Goal: Task Accomplishment & Management: Manage account settings

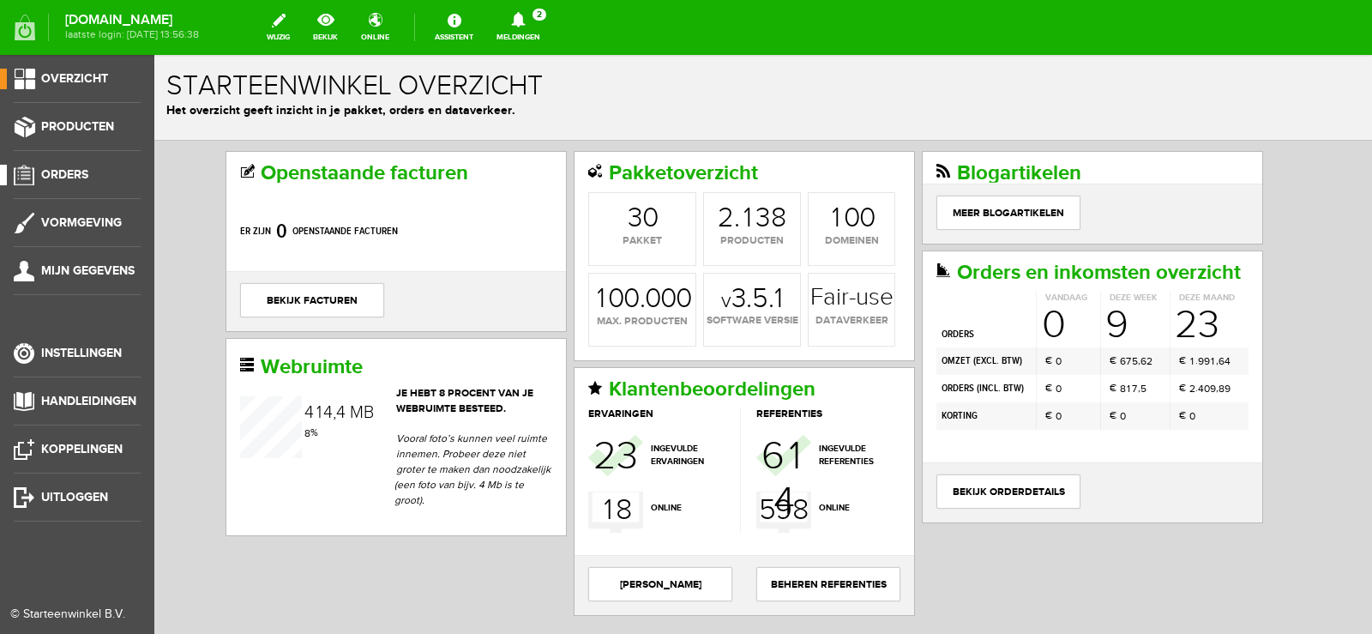
click at [81, 167] on span "Orders" at bounding box center [64, 174] width 47 height 15
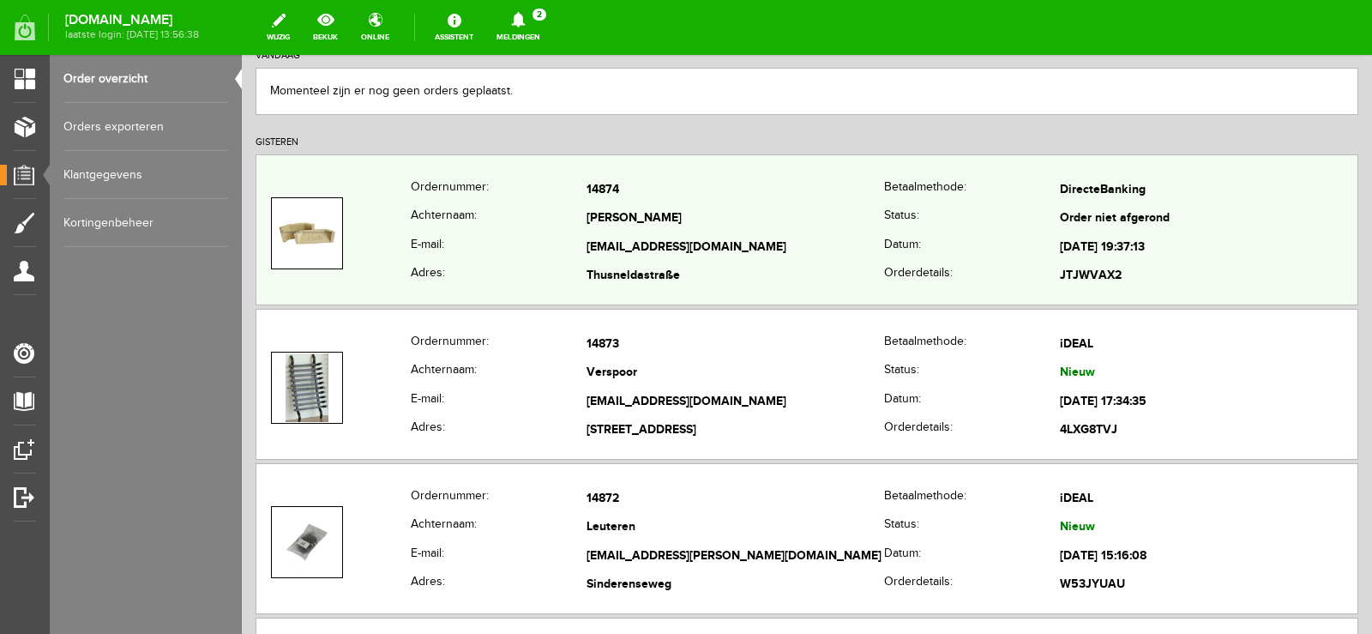
scroll to position [257, 0]
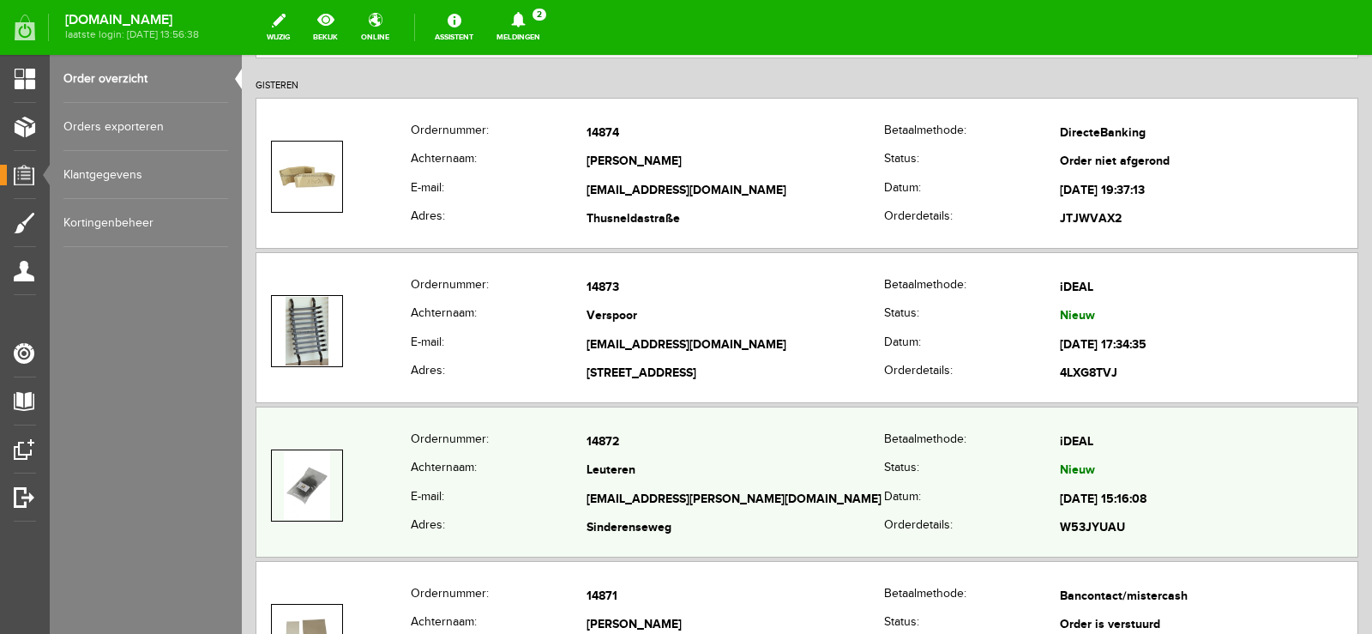
click at [767, 483] on td "Leuteren" at bounding box center [736, 471] width 298 height 29
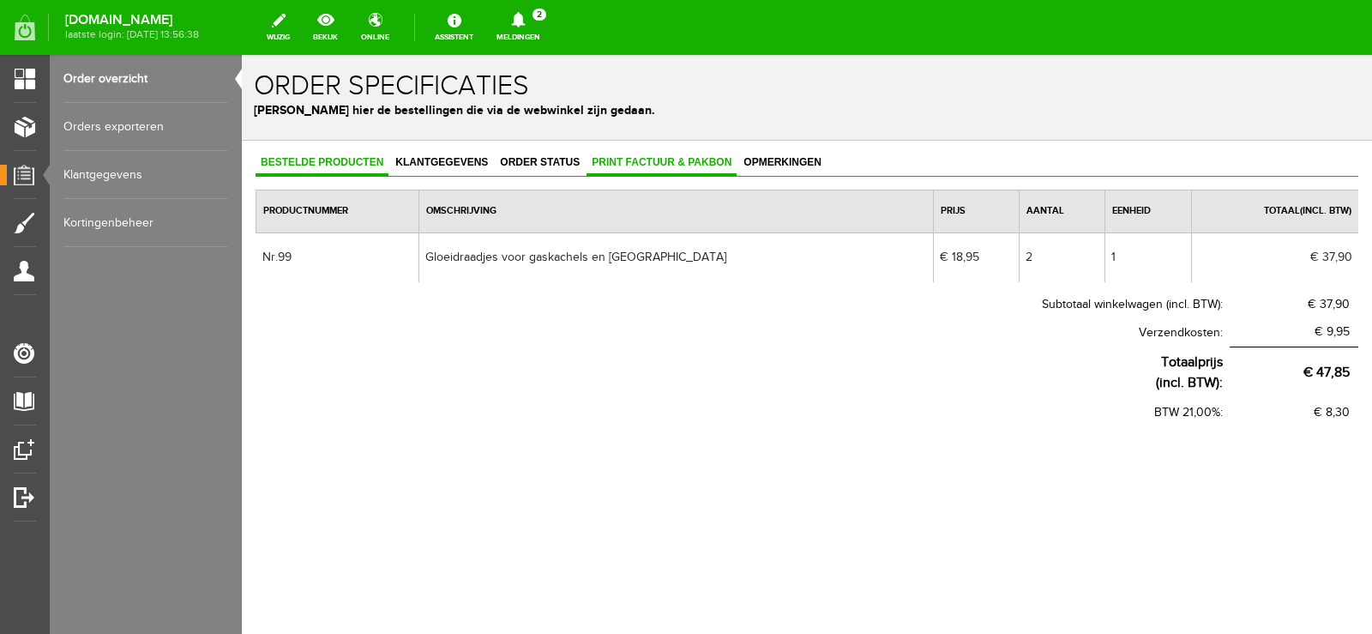
click at [658, 156] on span "Print factuur & pakbon" at bounding box center [662, 162] width 150 height 12
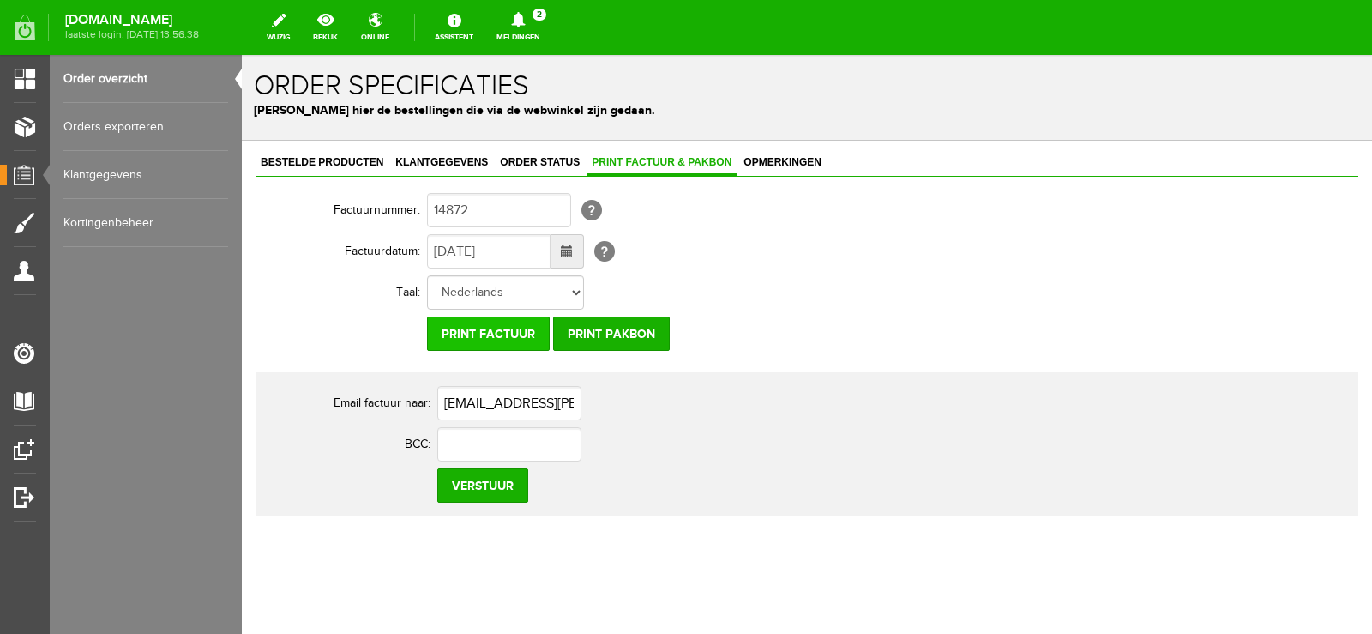
click at [500, 327] on input "Print factuur" at bounding box center [488, 334] width 123 height 34
click at [612, 323] on input "Print pakbon" at bounding box center [611, 334] width 117 height 34
click at [525, 17] on icon at bounding box center [518, 19] width 14 height 15
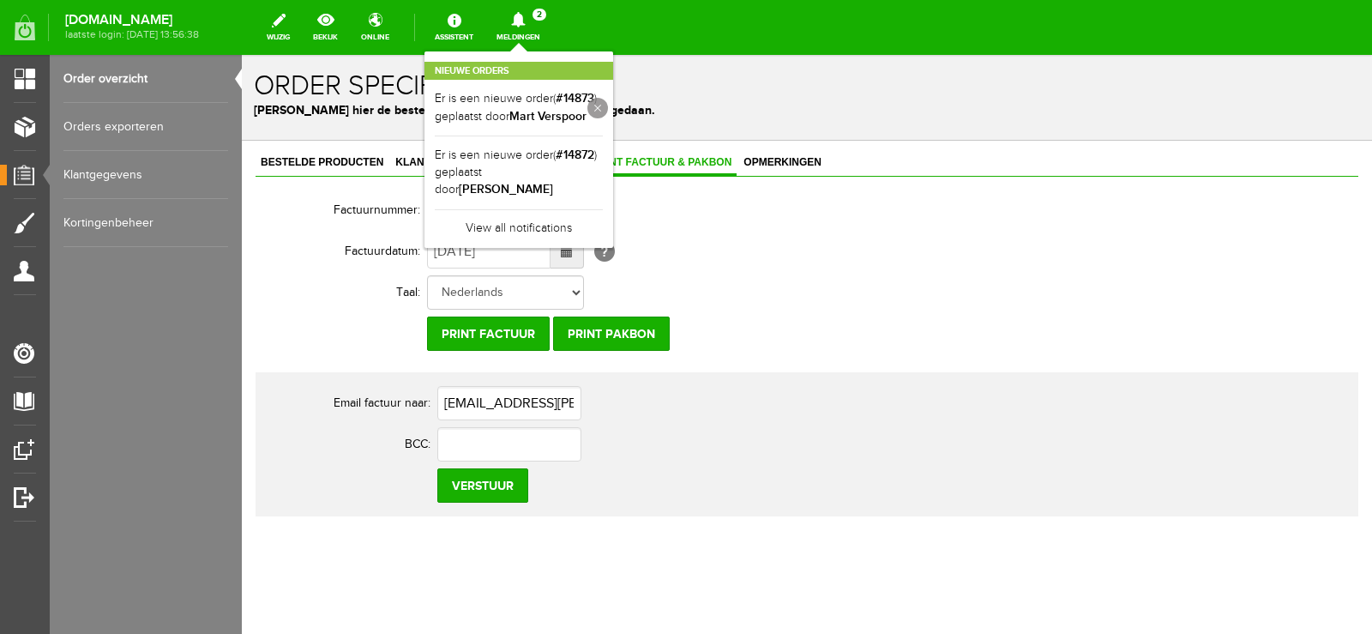
click at [608, 107] on link at bounding box center [598, 108] width 21 height 21
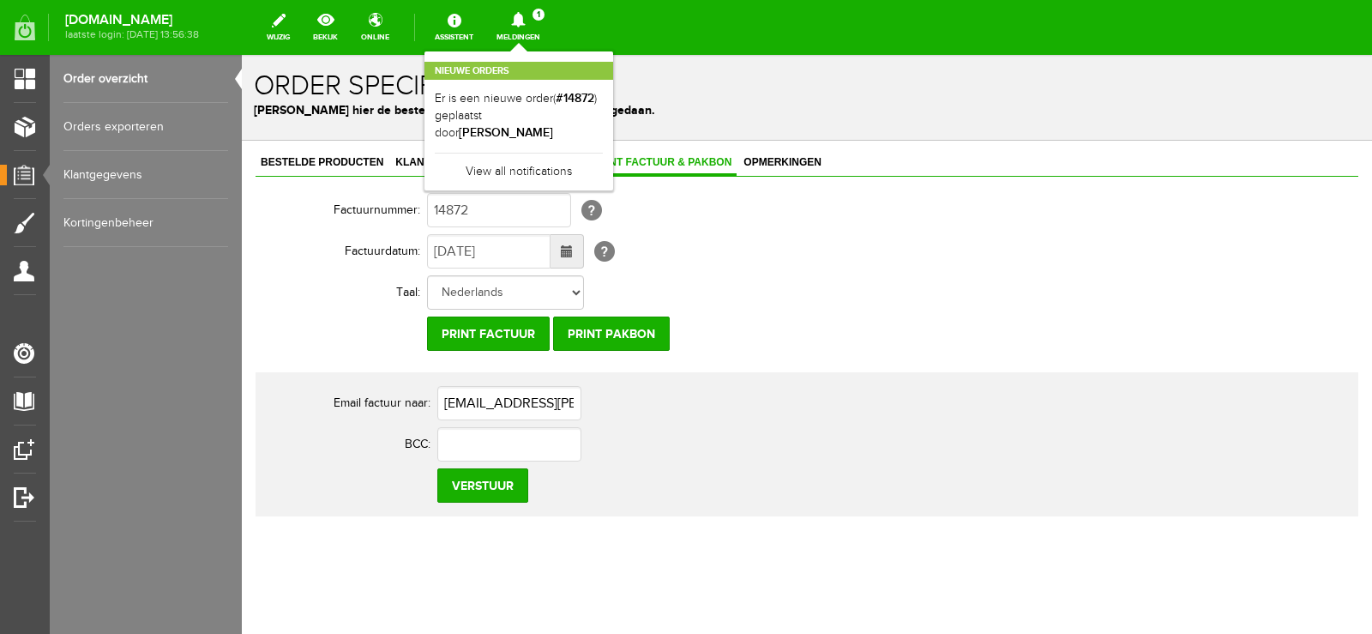
click at [0, 0] on link at bounding box center [0, 0] width 0 height 0
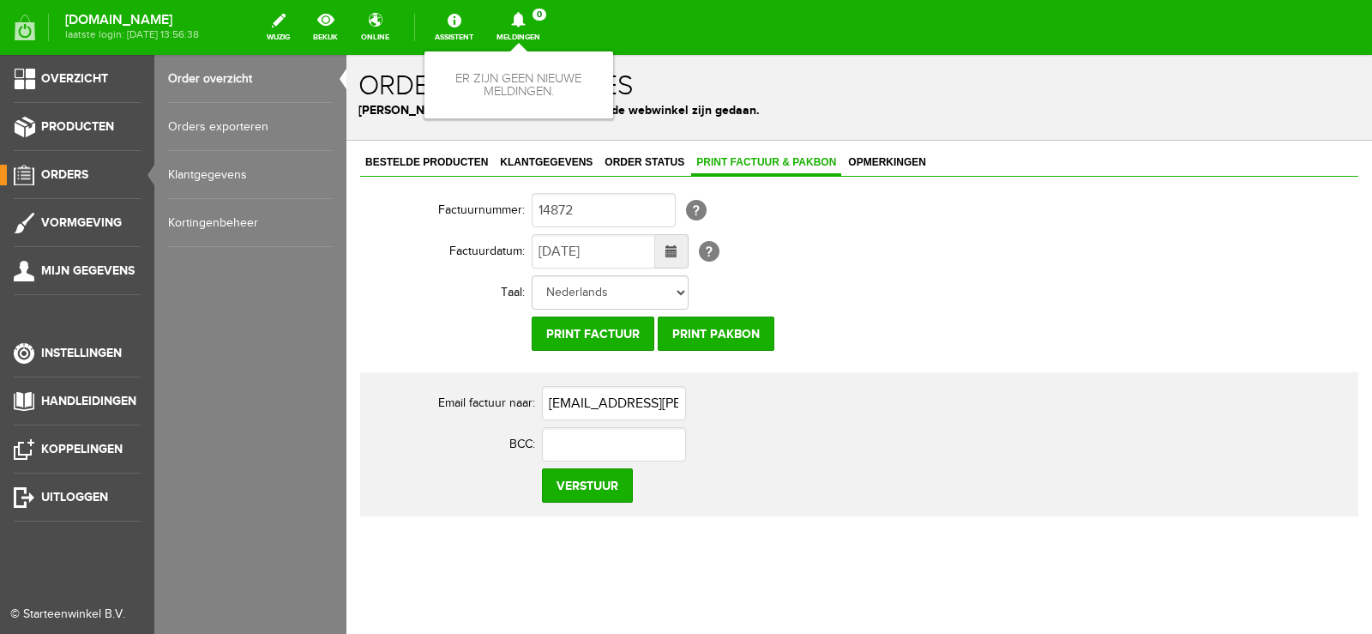
click at [53, 166] on link "Orders" at bounding box center [70, 175] width 141 height 21
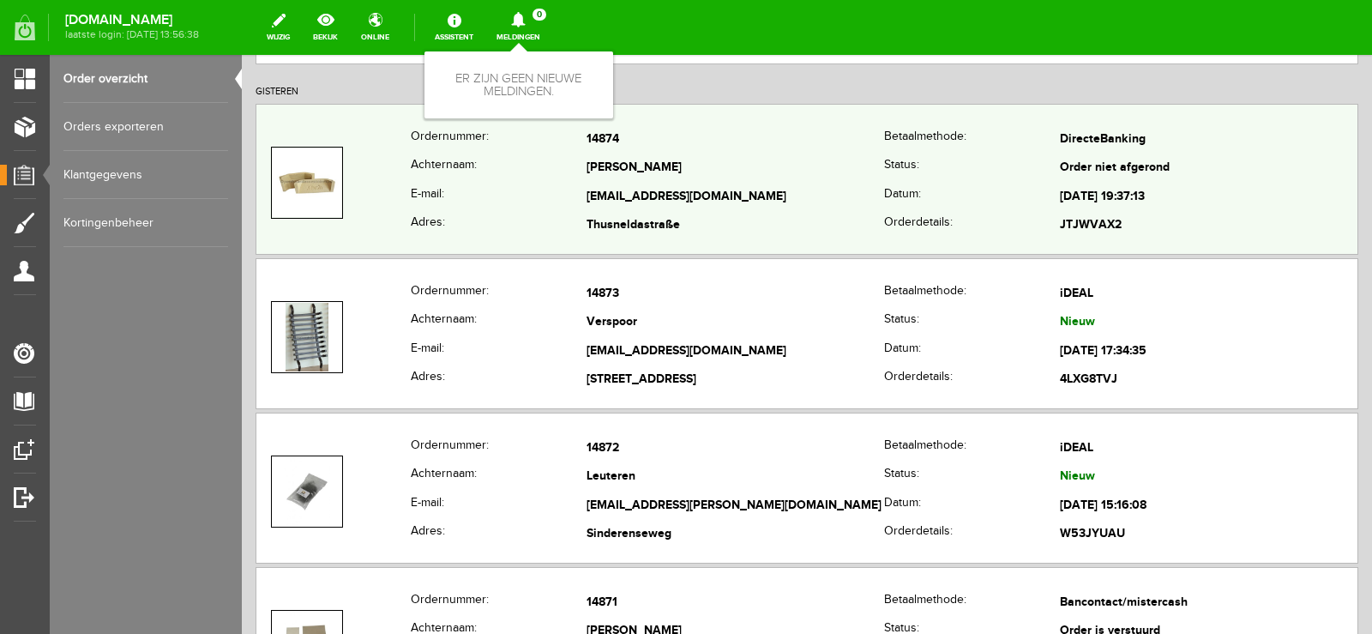
scroll to position [257, 0]
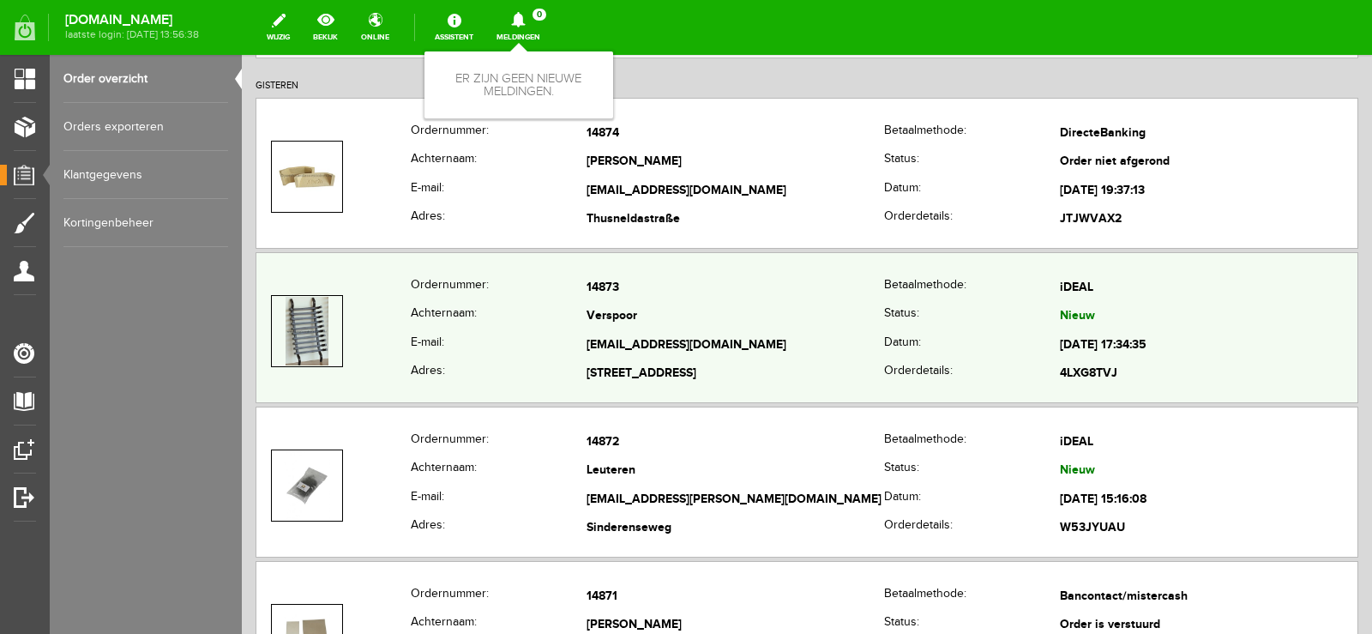
click at [775, 334] on td "[EMAIL_ADDRESS][DOMAIN_NAME]" at bounding box center [736, 345] width 298 height 29
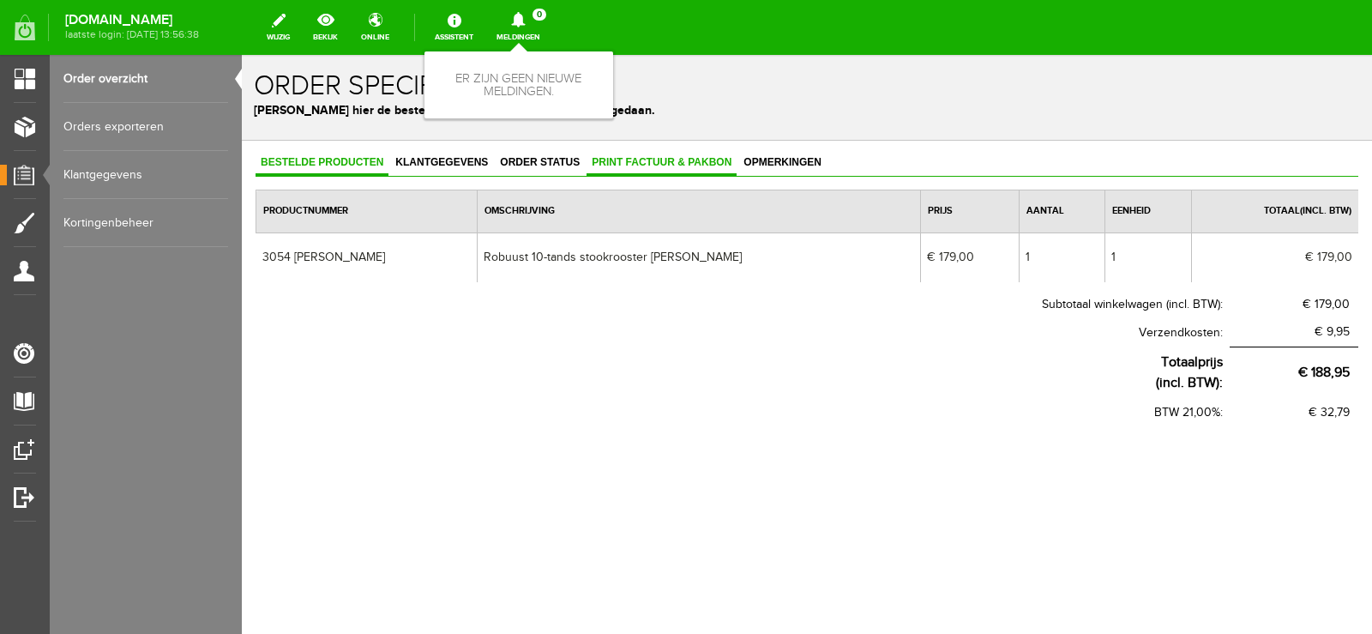
click at [666, 161] on span "Print factuur & pakbon" at bounding box center [662, 162] width 150 height 12
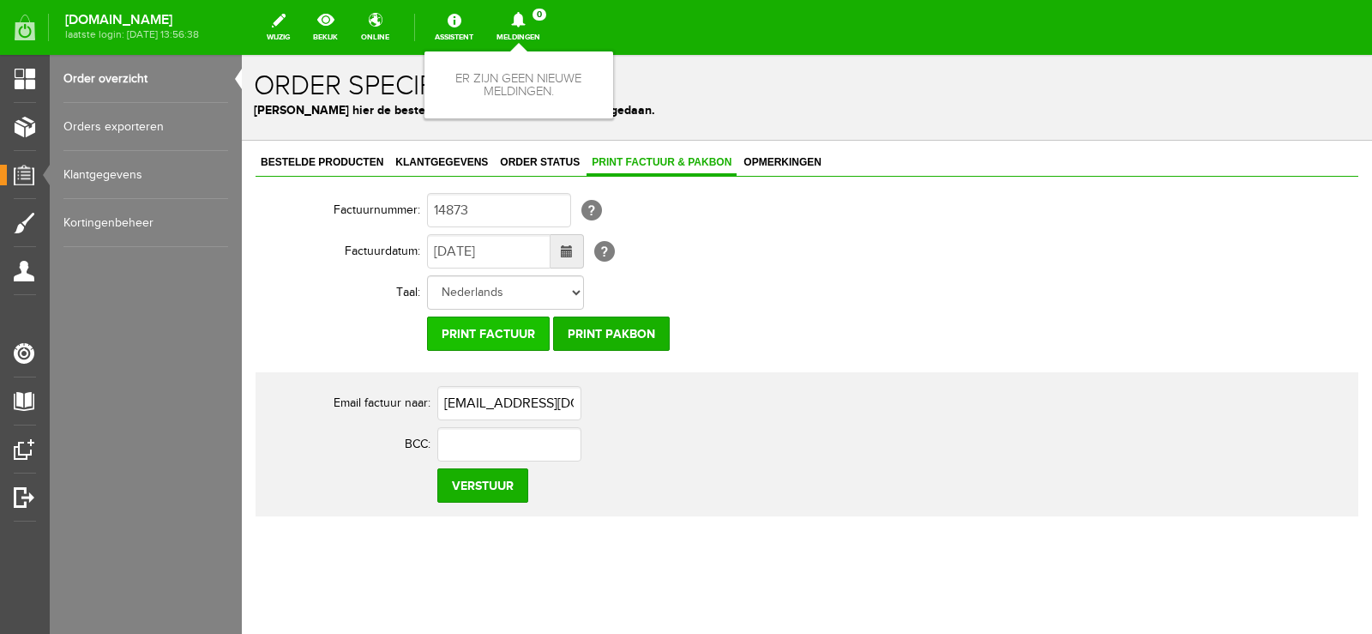
click at [523, 329] on input "Print factuur" at bounding box center [488, 334] width 123 height 34
click at [618, 326] on input "Print pakbon" at bounding box center [611, 334] width 117 height 34
